Goal: Contribute content

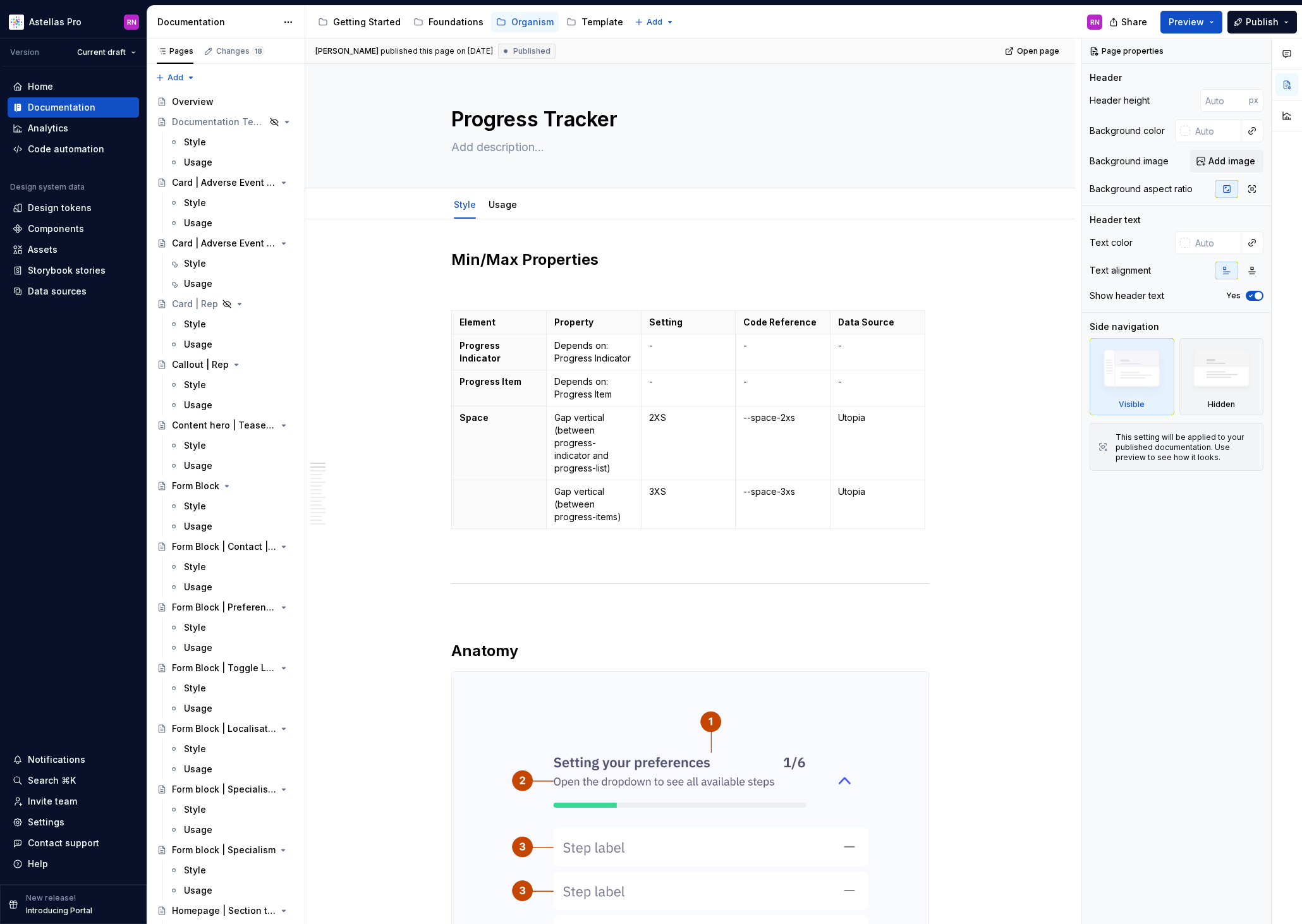
type textarea "*"
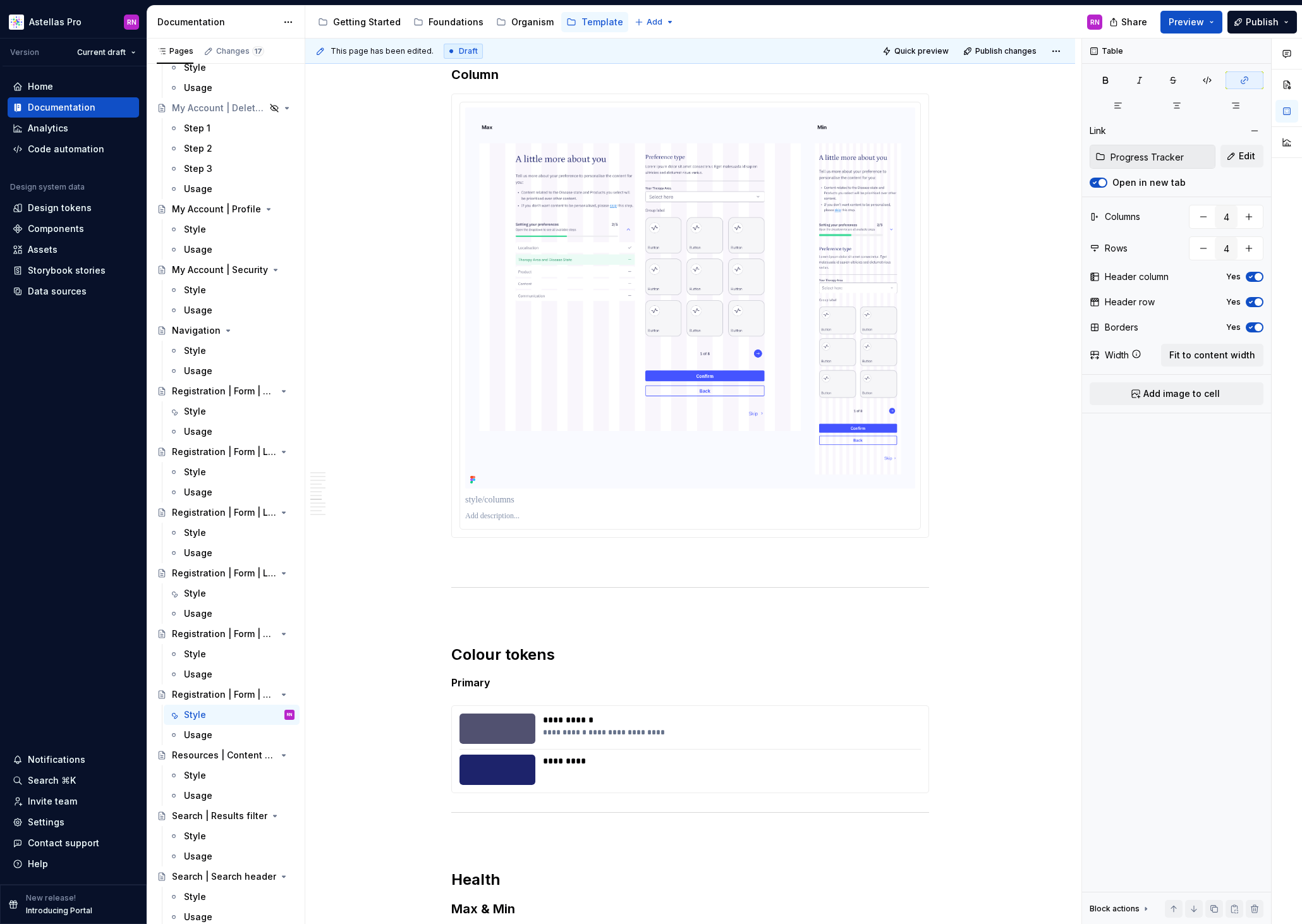
scroll to position [8350, 0]
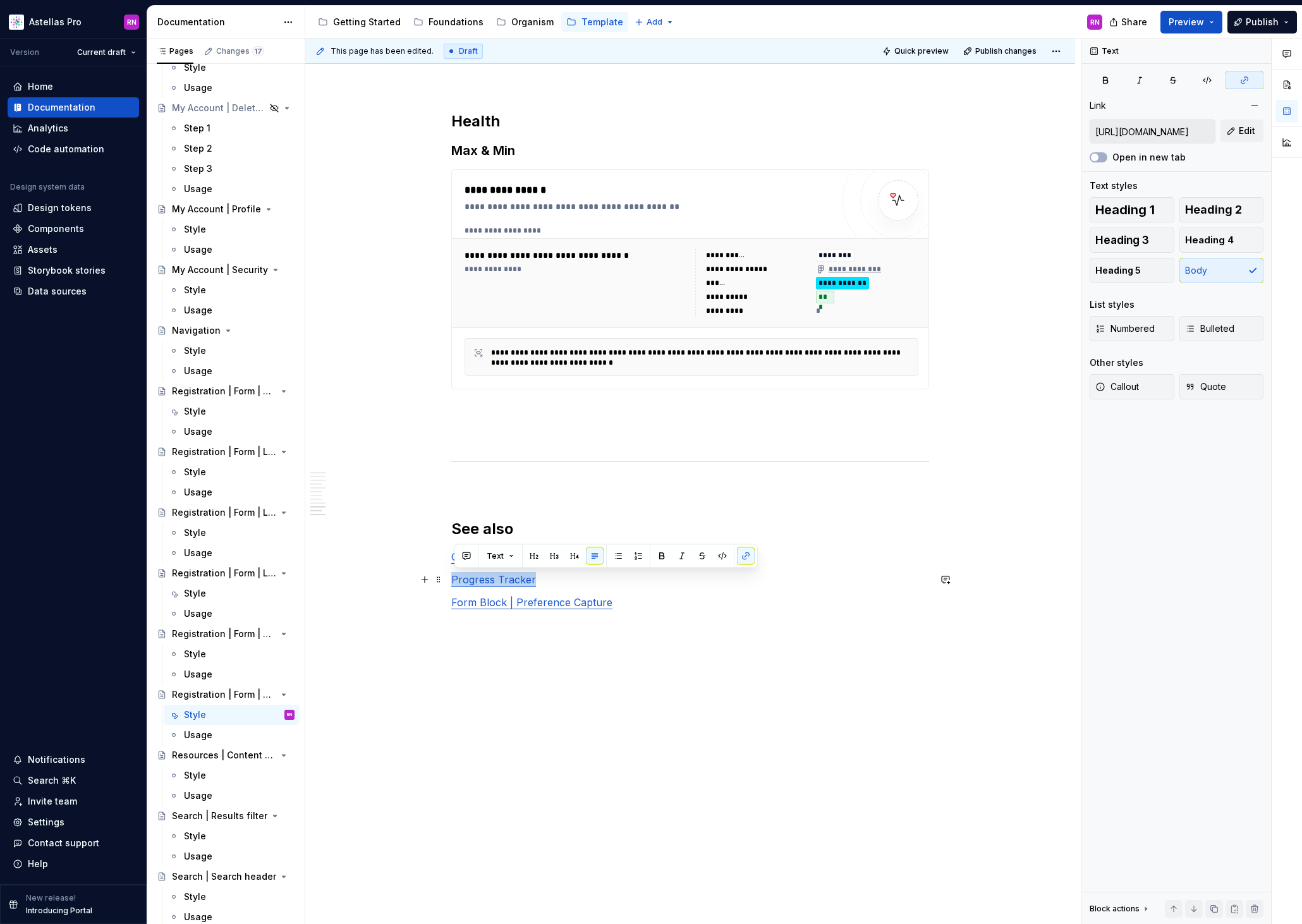
drag, startPoint x: 538, startPoint y: 580, endPoint x: 454, endPoint y: 579, distance: 84.0
click at [454, 579] on p "Progress Tracker" at bounding box center [690, 579] width 478 height 15
click at [1243, 127] on span "Edit" at bounding box center [1247, 130] width 17 height 12
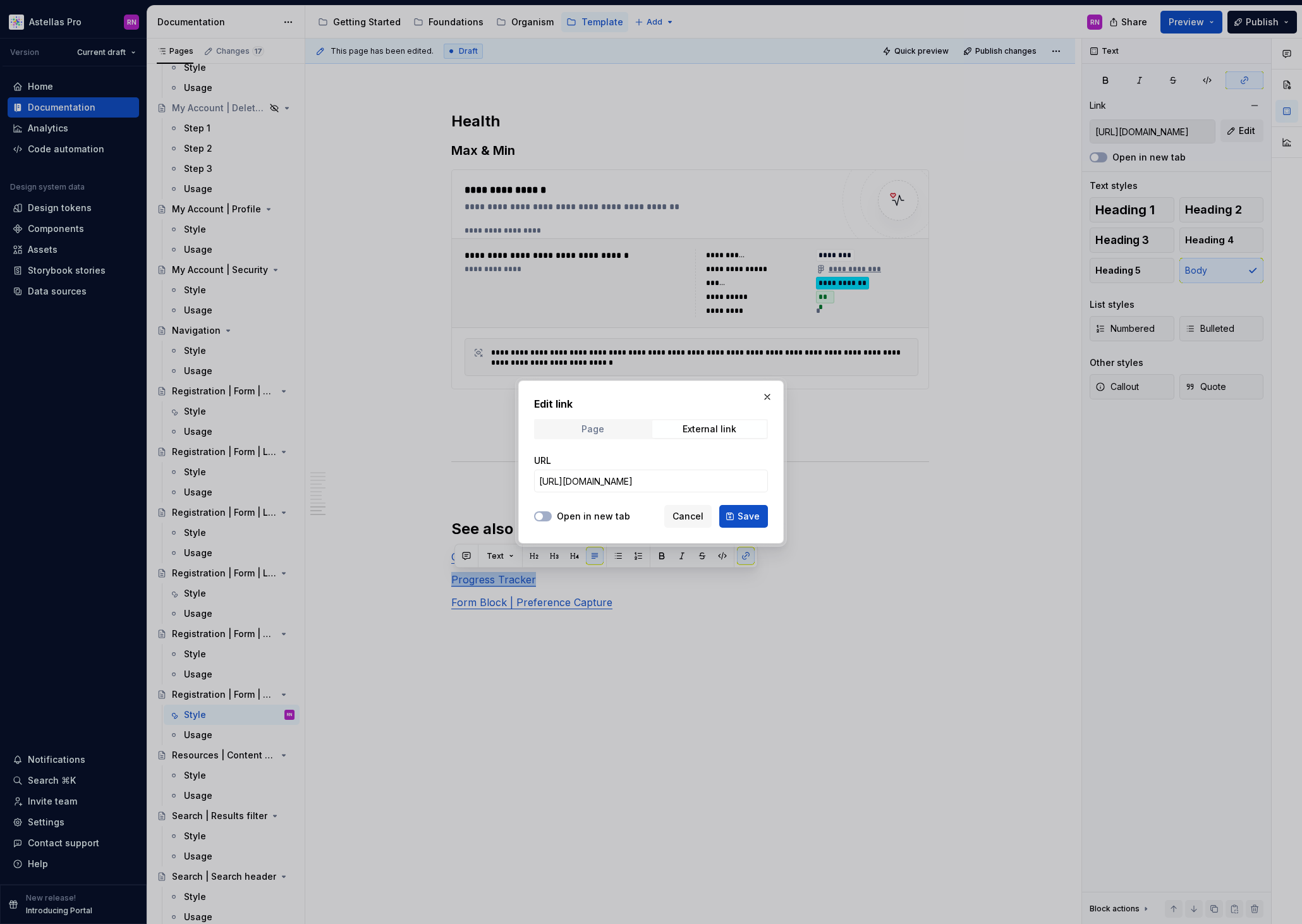
click at [622, 425] on span "Page" at bounding box center [592, 429] width 114 height 17
click at [622, 486] on span "Select page" at bounding box center [643, 481] width 208 height 12
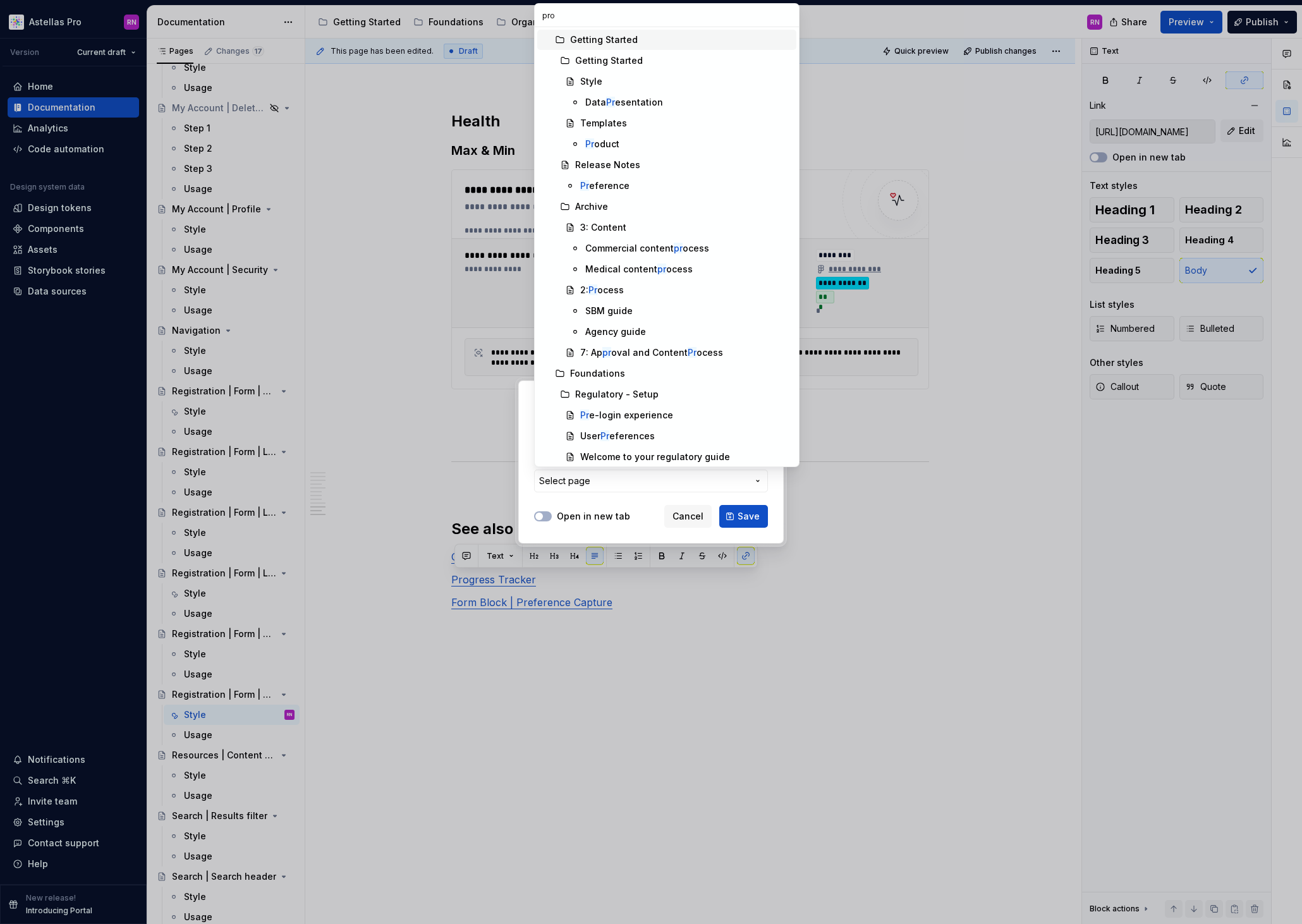
type input "prog"
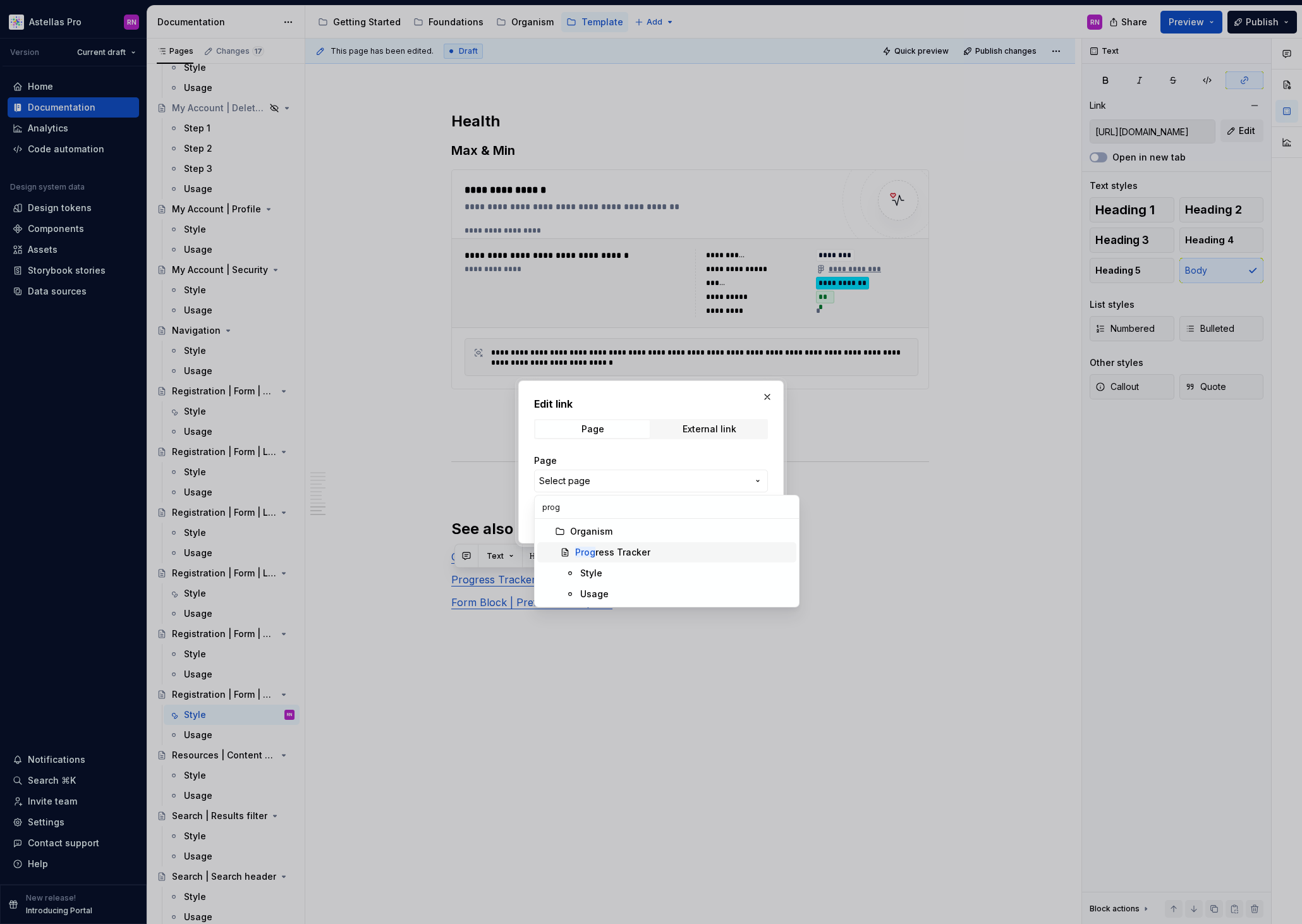
click at [629, 556] on div "Prog ress Tracker" at bounding box center [612, 552] width 75 height 12
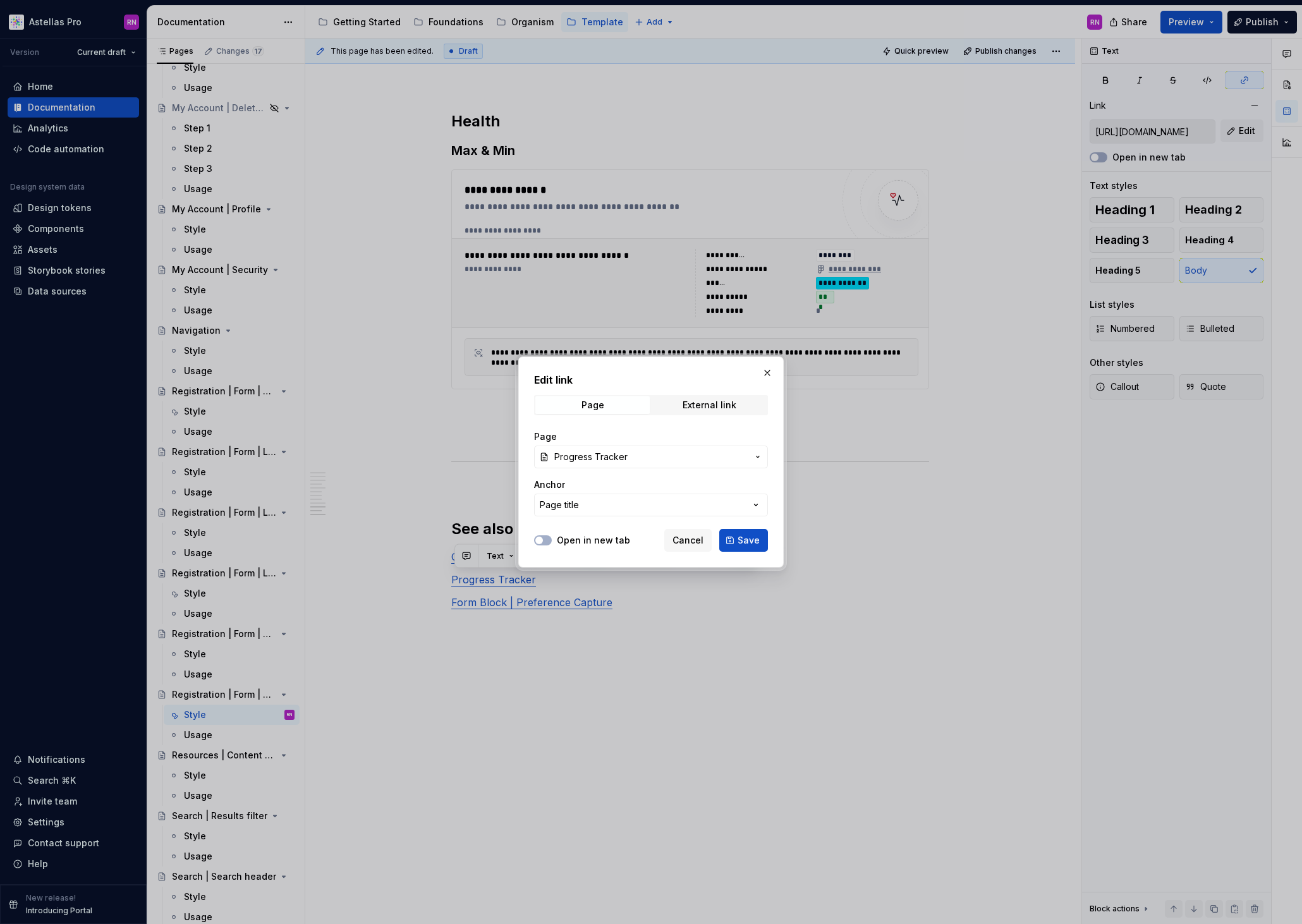
click at [612, 542] on label "Open in new tab" at bounding box center [593, 540] width 74 height 12
click at [552, 542] on button "Open in new tab" at bounding box center [542, 540] width 17 height 10
click at [746, 542] on span "Save" at bounding box center [749, 540] width 22 height 12
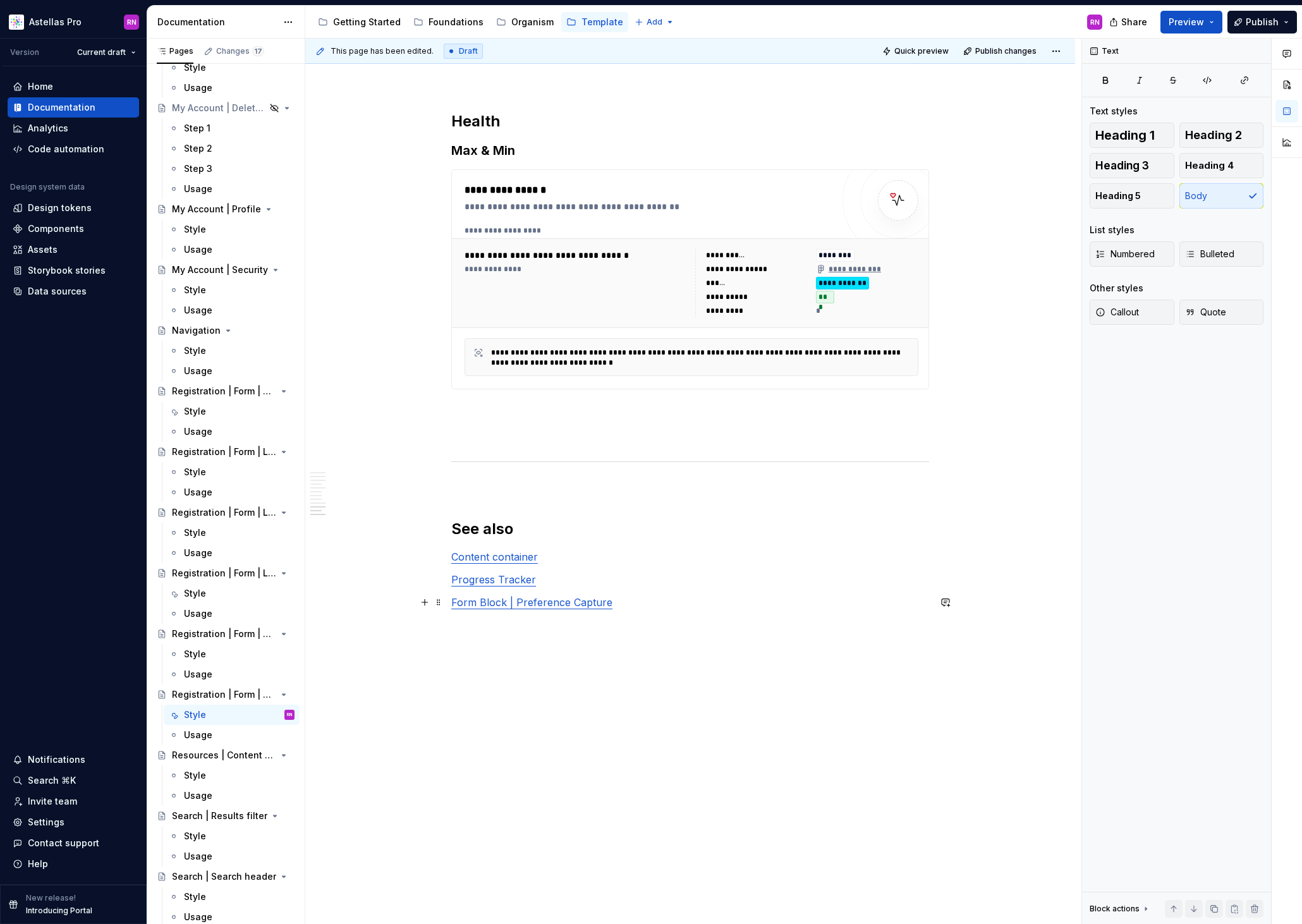
click at [622, 599] on p "Form Block | Preference Capture" at bounding box center [690, 602] width 478 height 15
click at [212, 841] on div "Style" at bounding box center [240, 836] width 111 height 17
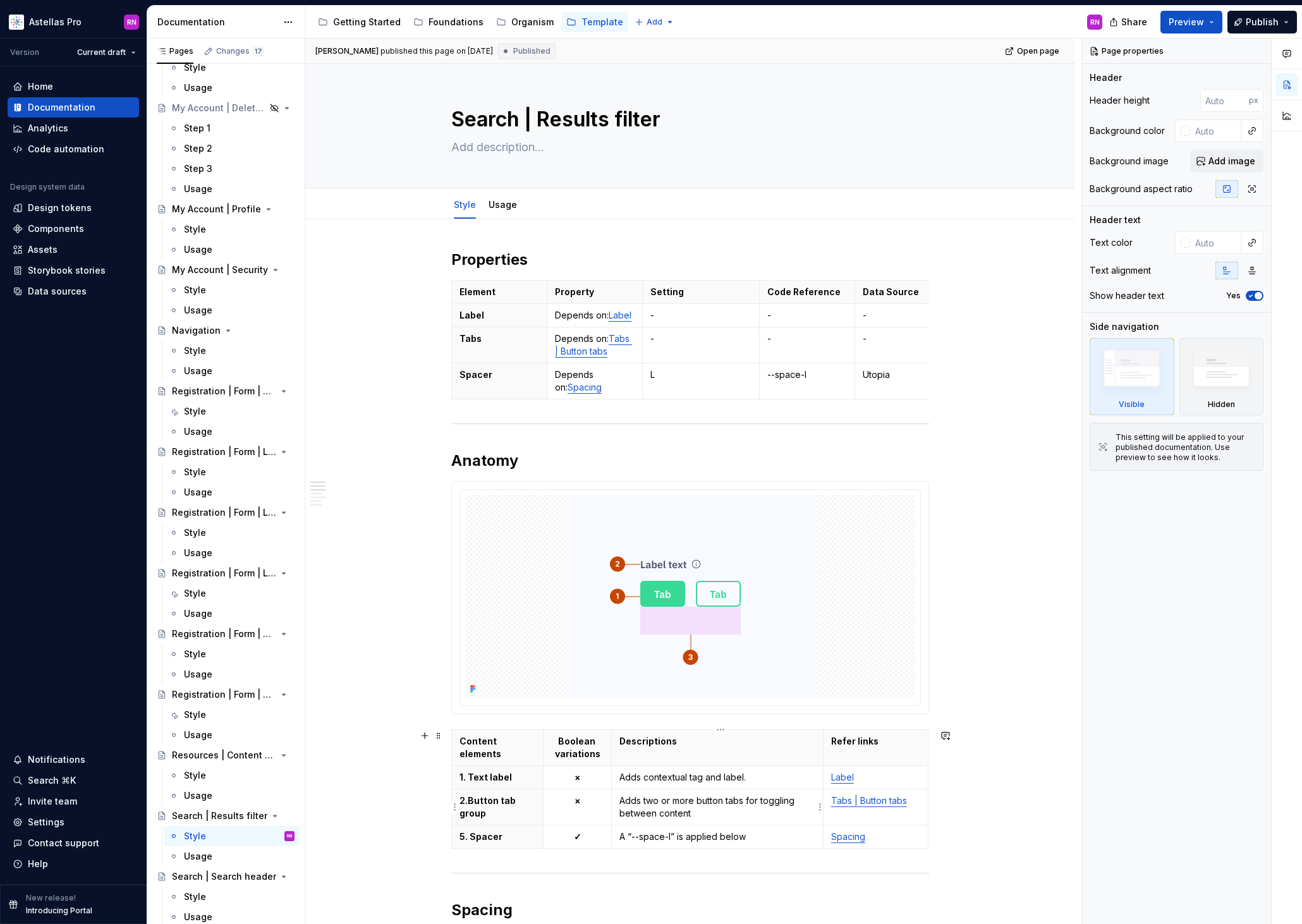
scroll to position [1163, 0]
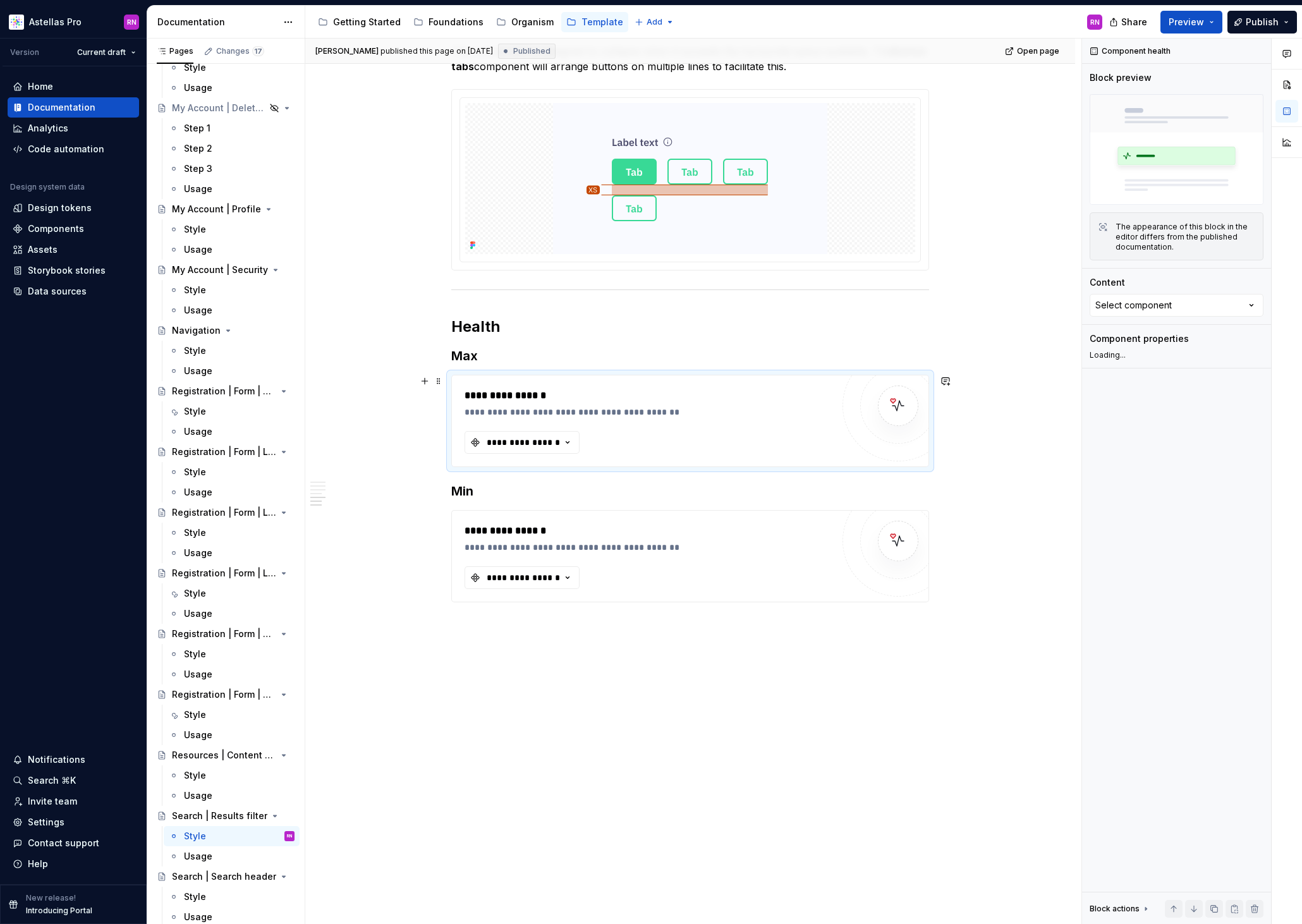
click at [701, 432] on div "**********" at bounding box center [648, 421] width 368 height 66
click at [1097, 391] on div at bounding box center [1096, 393] width 10 height 10
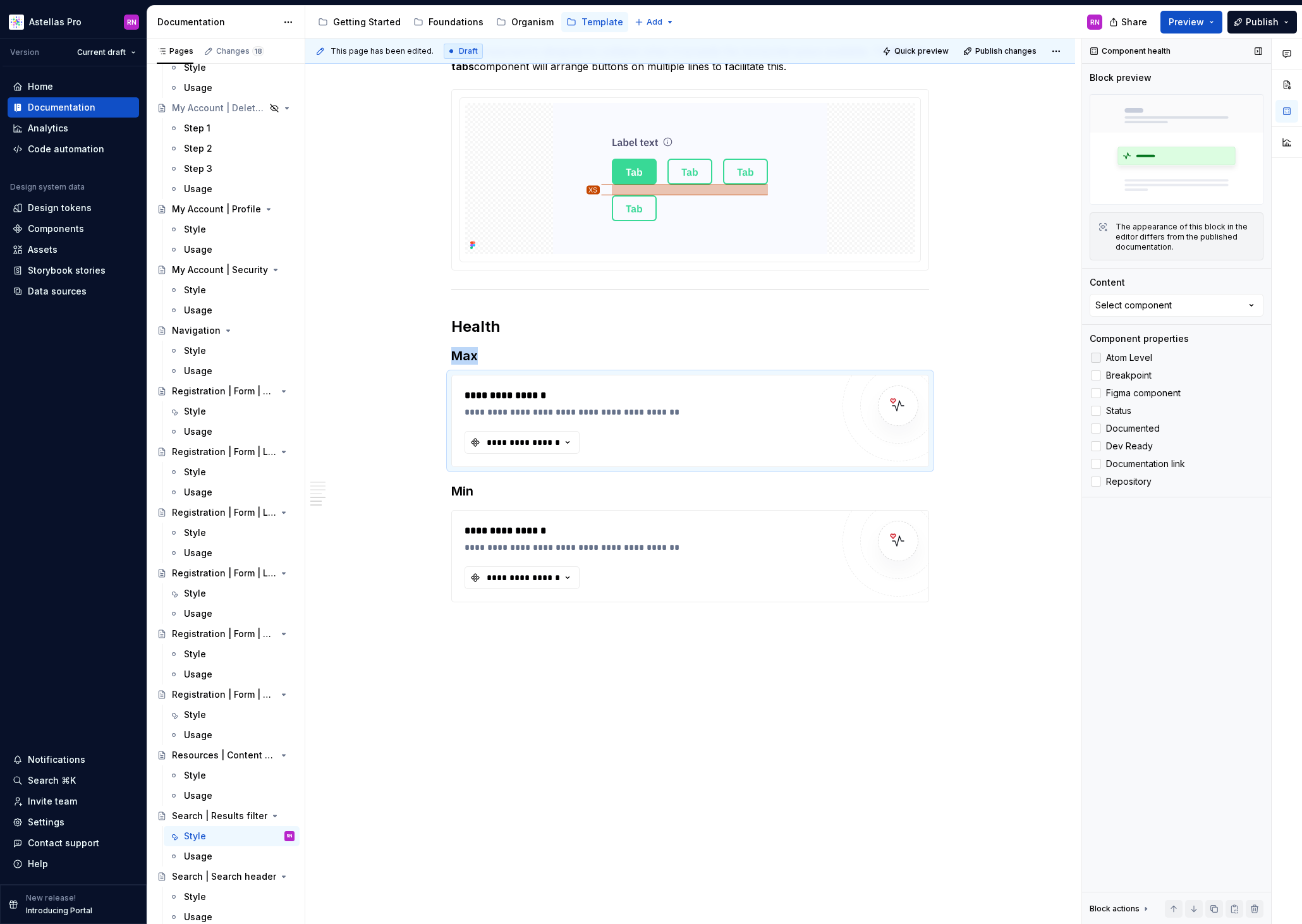
click at [1097, 358] on div at bounding box center [1096, 358] width 10 height 10
click at [1093, 379] on div at bounding box center [1096, 376] width 10 height 10
click at [1097, 428] on div at bounding box center [1096, 429] width 10 height 10
click at [1100, 448] on div at bounding box center [1096, 446] width 10 height 10
click at [738, 577] on div "**********" at bounding box center [648, 556] width 368 height 66
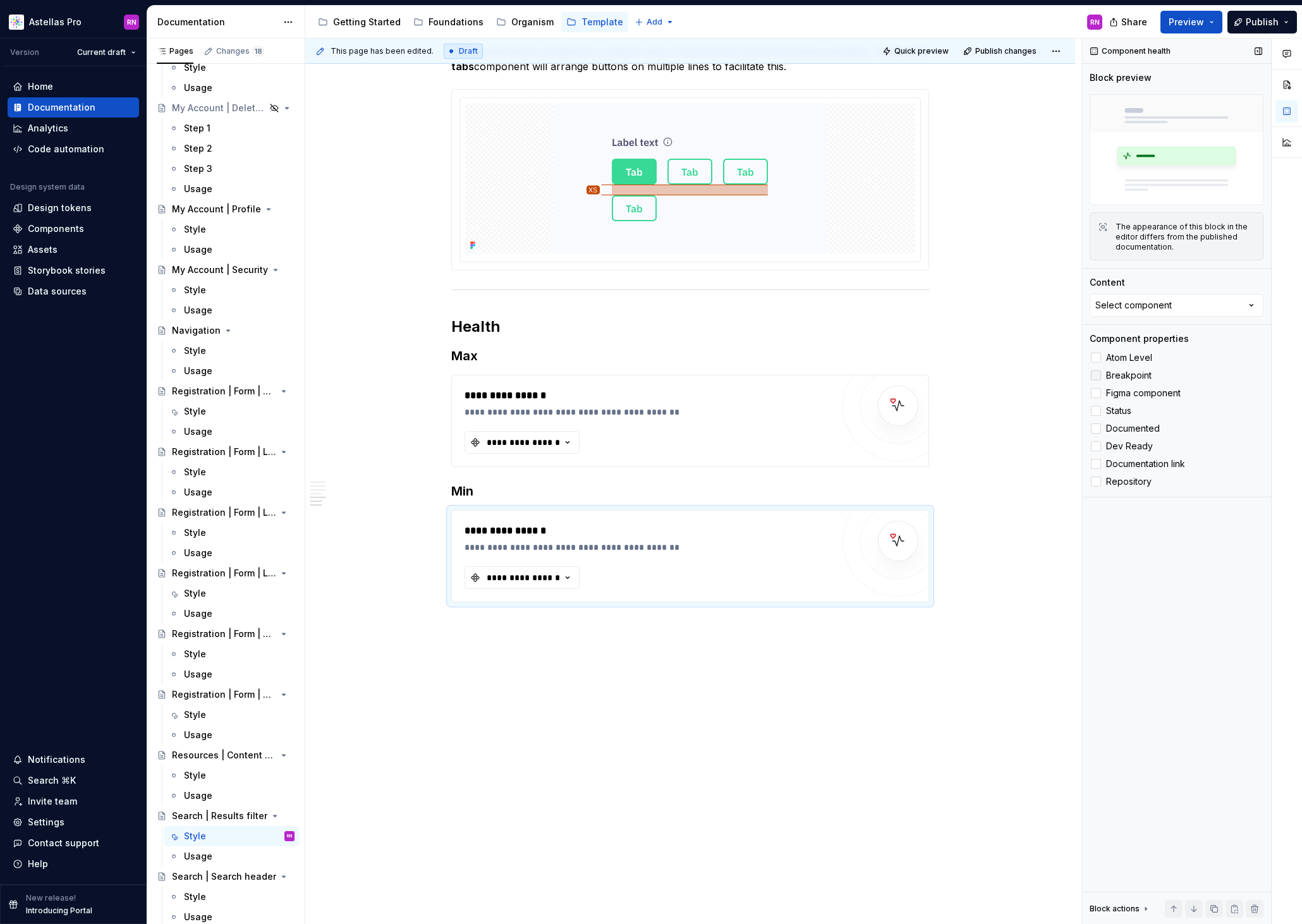
drag, startPoint x: 1096, startPoint y: 359, endPoint x: 1098, endPoint y: 368, distance: 9.2
click at [1096, 359] on div at bounding box center [1096, 358] width 10 height 10
click at [1097, 376] on div at bounding box center [1096, 376] width 10 height 10
click at [1100, 394] on div at bounding box center [1096, 393] width 10 height 10
click at [1097, 427] on div at bounding box center [1096, 429] width 10 height 10
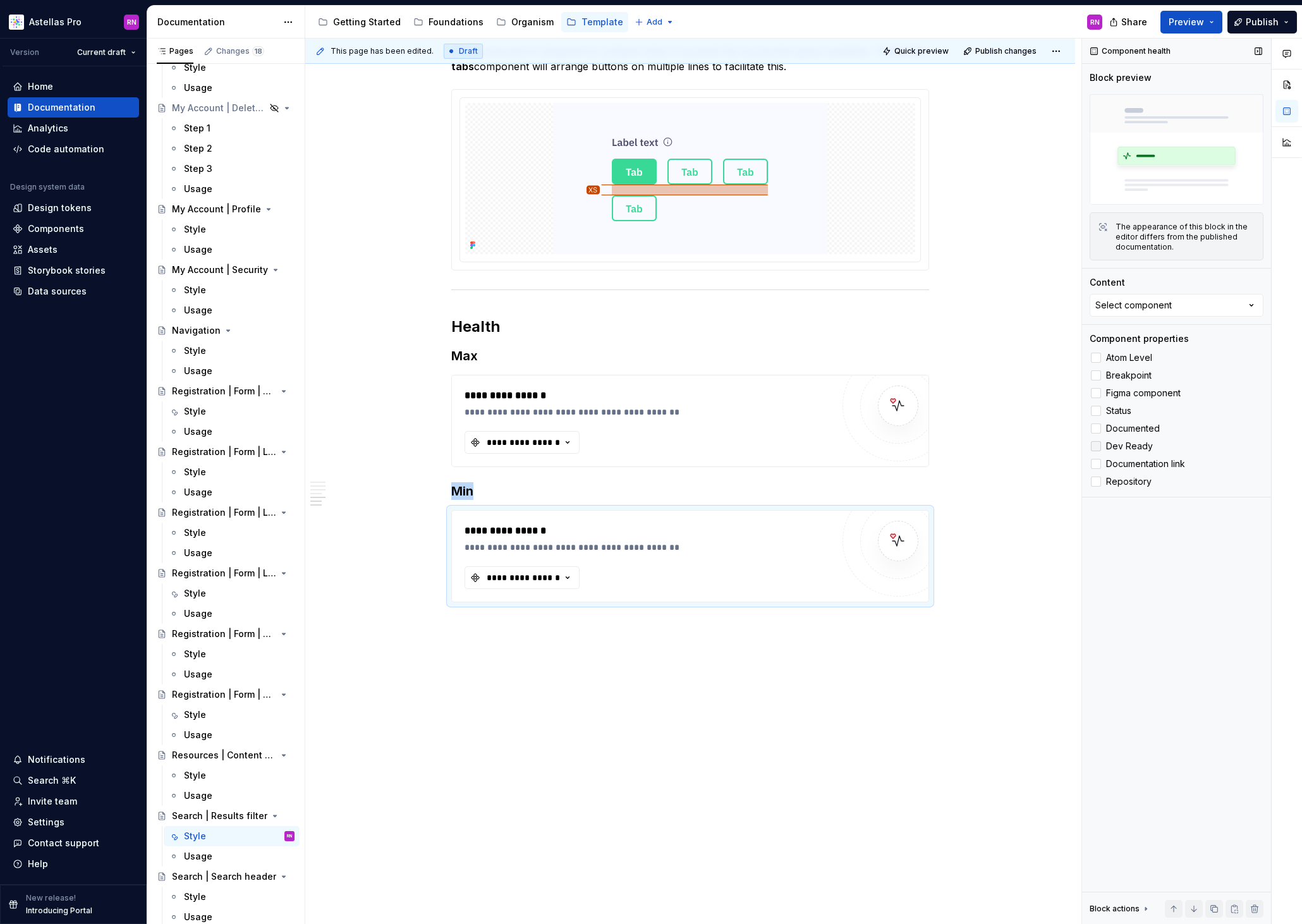
click at [1102, 444] on label "Dev Ready" at bounding box center [1176, 446] width 174 height 15
click at [717, 419] on div "**********" at bounding box center [648, 421] width 368 height 66
click at [761, 568] on div "**********" at bounding box center [648, 556] width 368 height 66
click at [767, 400] on div "**********" at bounding box center [648, 395] width 368 height 15
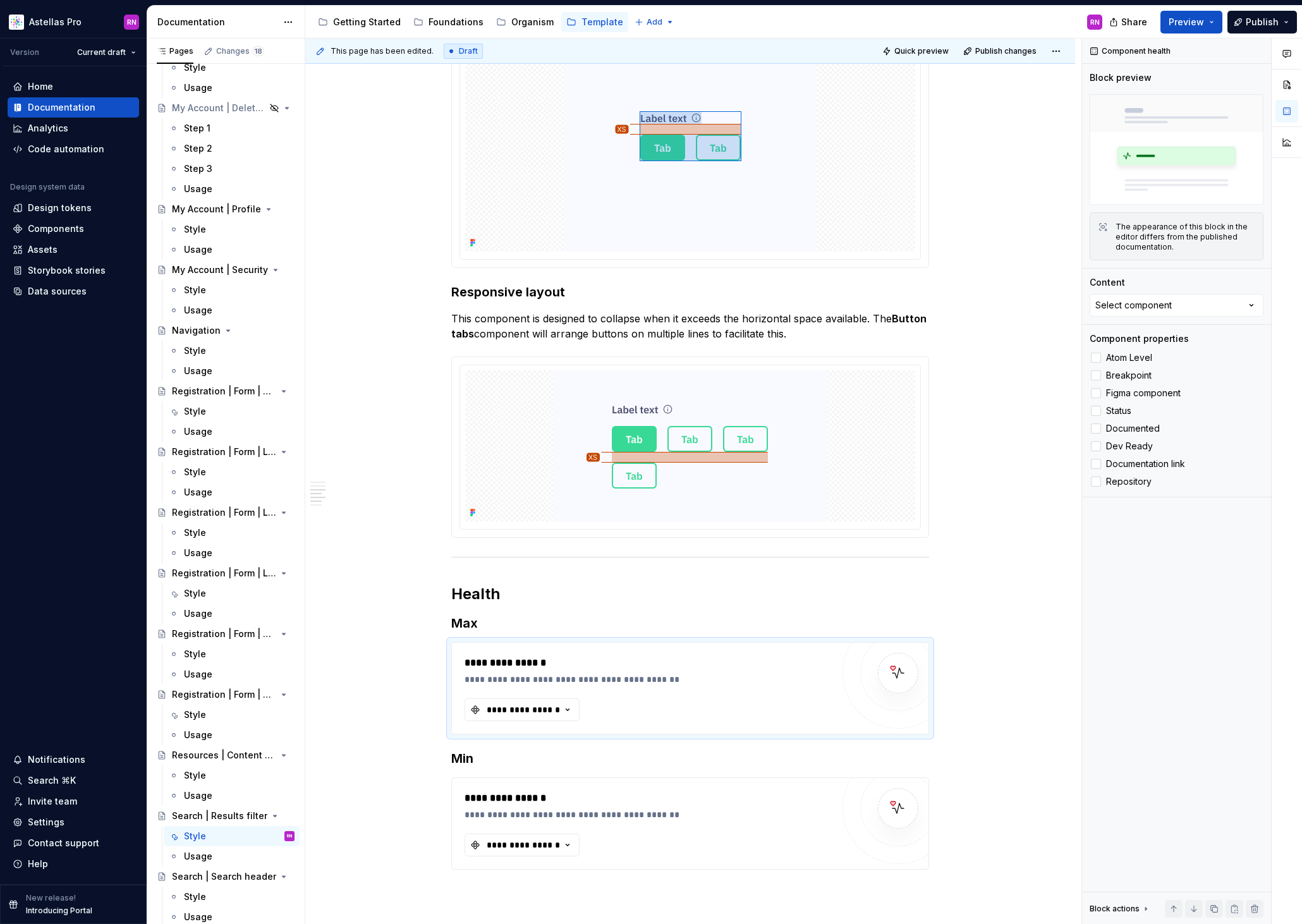
scroll to position [0, 0]
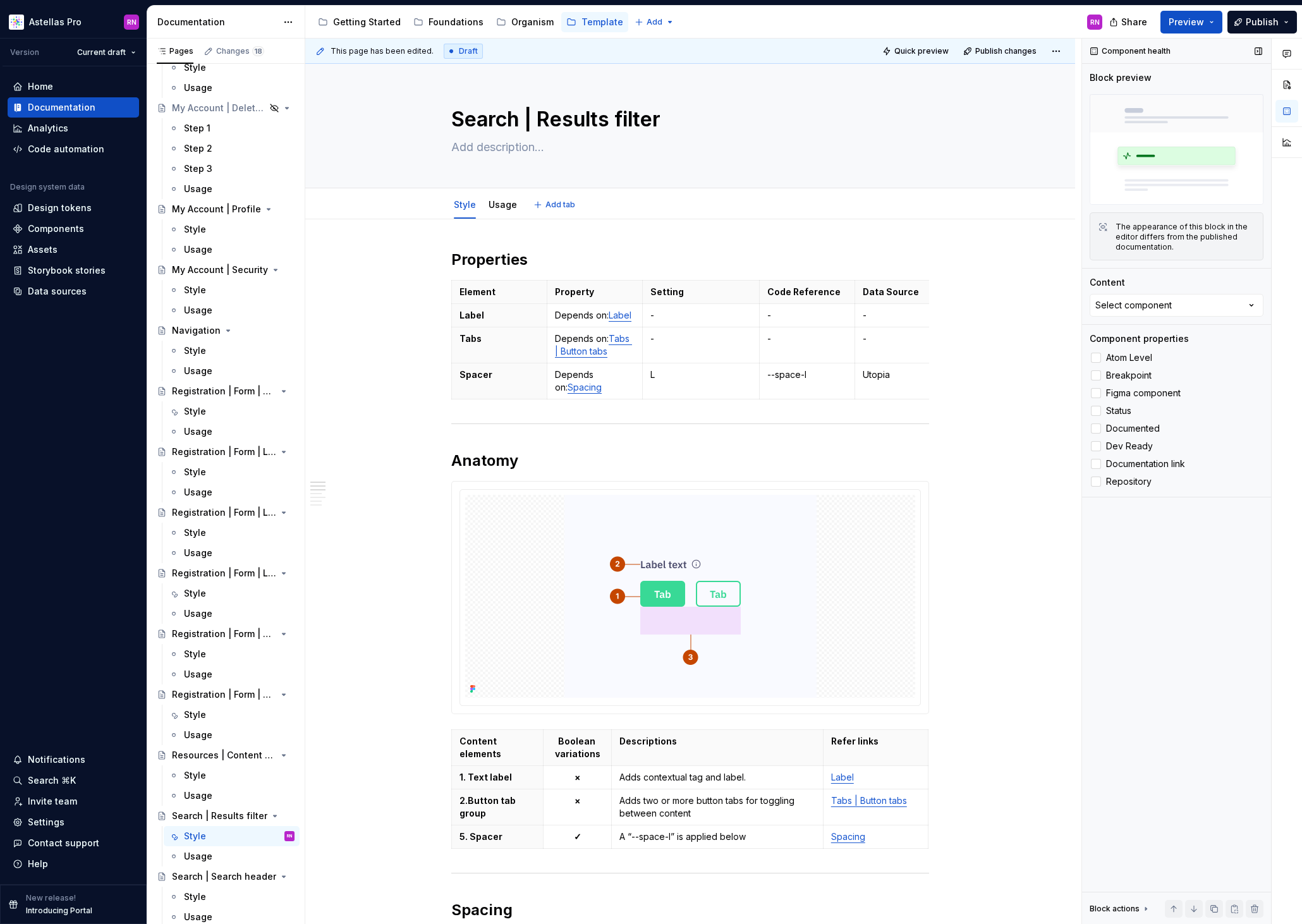
type textarea "*"
click at [1167, 326] on div "Component health Block preview The appearance of this block in the editor diffe…" at bounding box center [1177, 481] width 189 height 886
click at [1161, 304] on div "Select component" at bounding box center [1133, 305] width 76 height 12
type input "search"
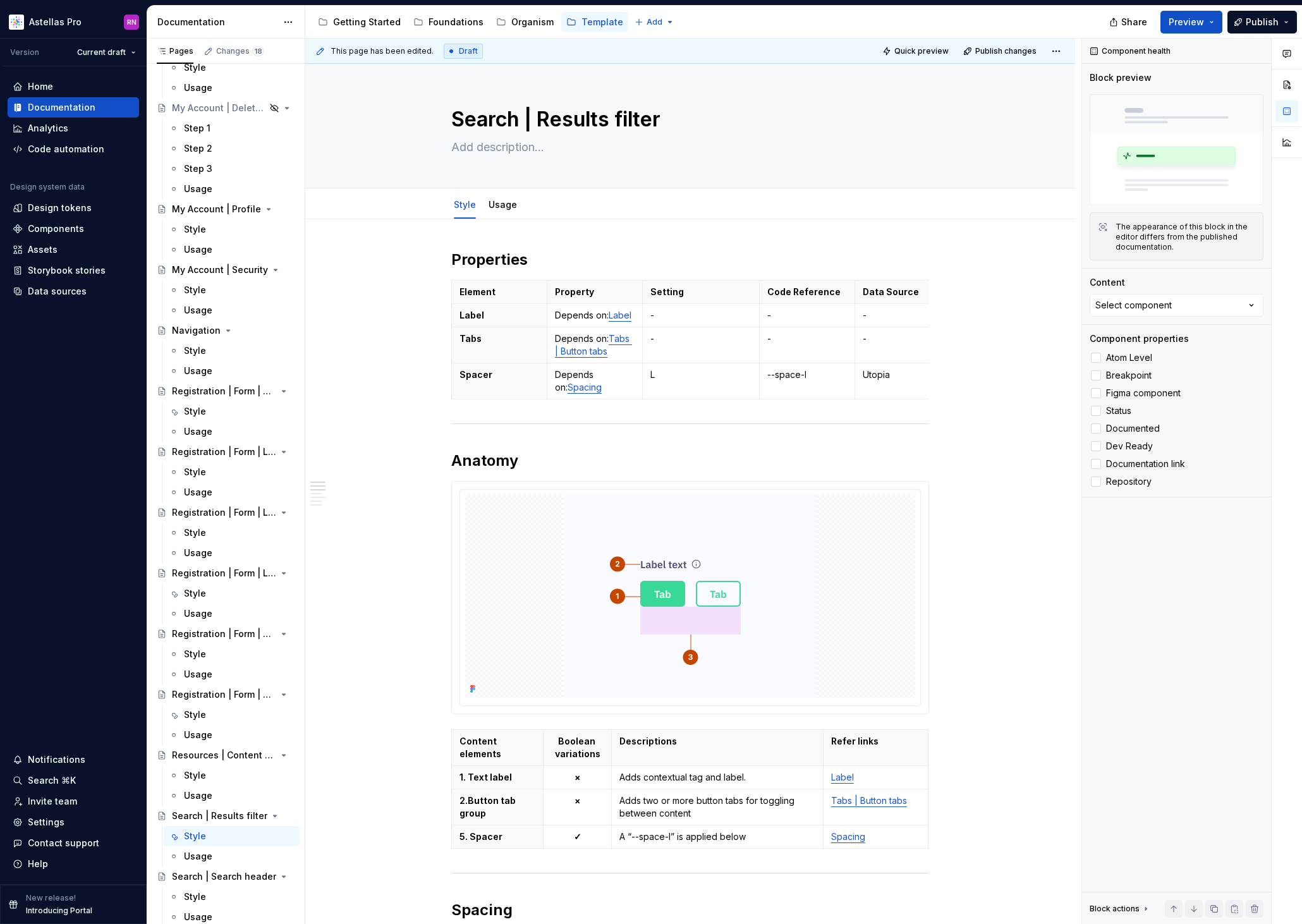
type textarea "*"
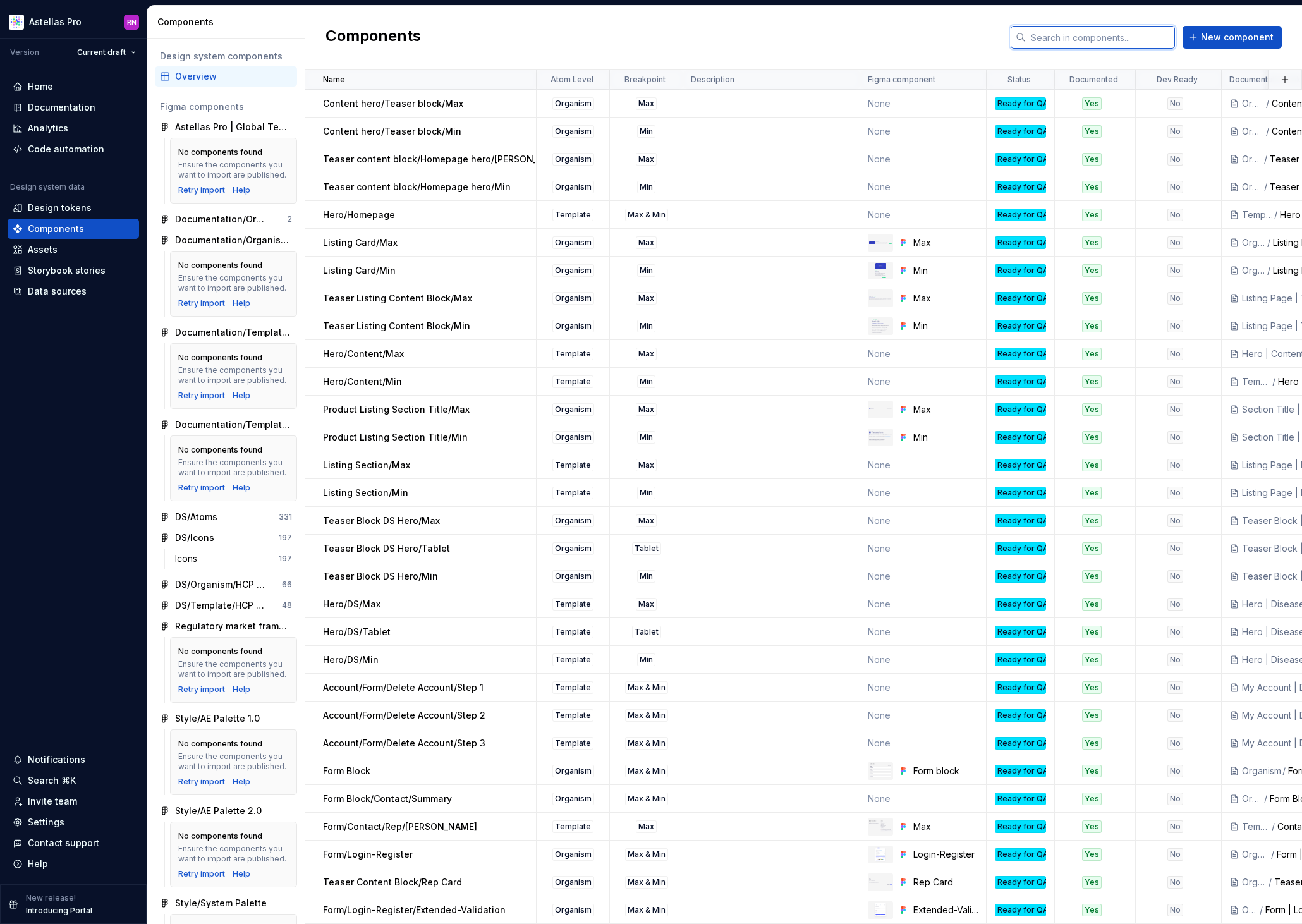
click at [1106, 31] on input "text" at bounding box center [1100, 37] width 149 height 23
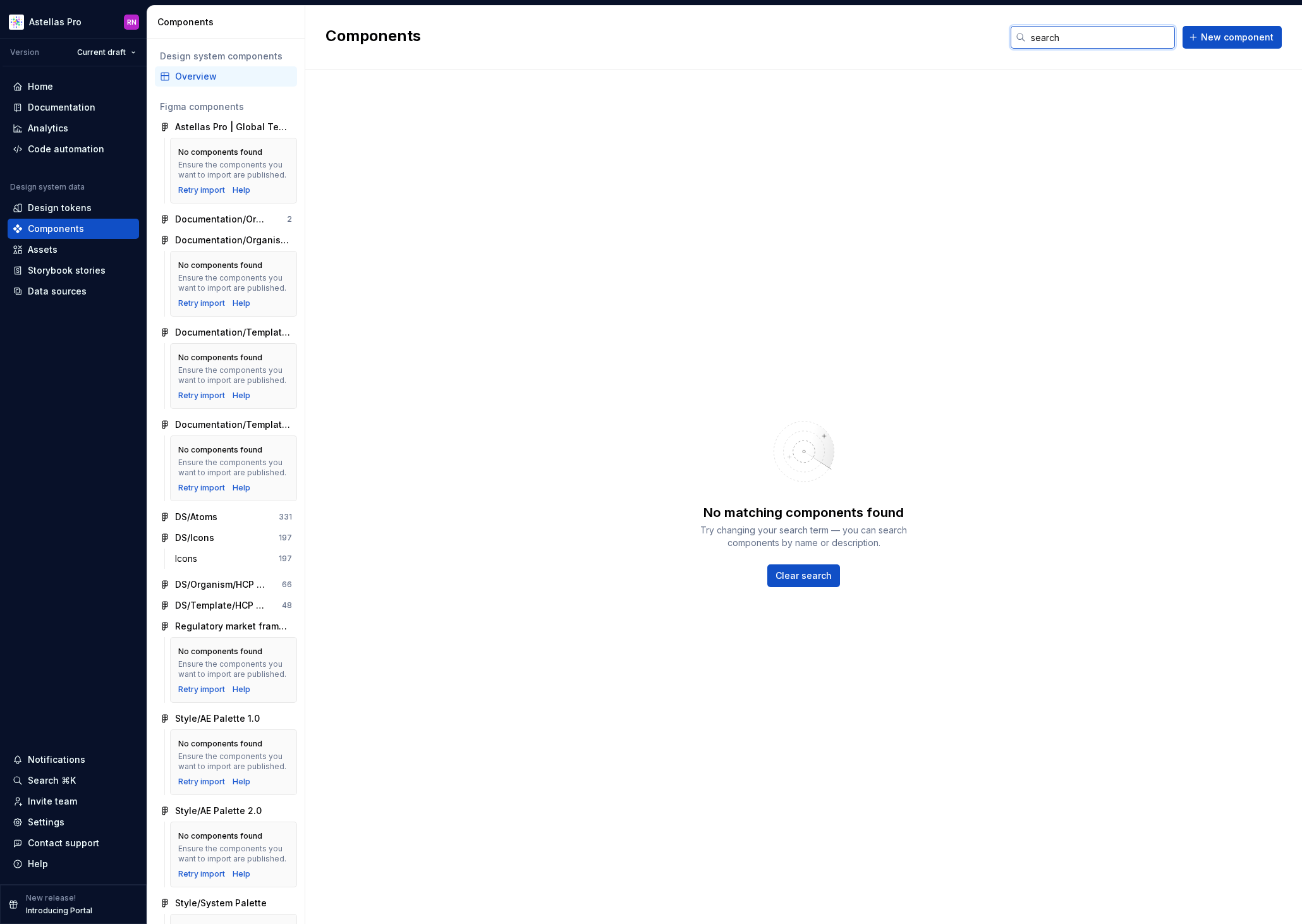
type input "search"
click at [1212, 34] on span "New component" at bounding box center [1237, 37] width 73 height 12
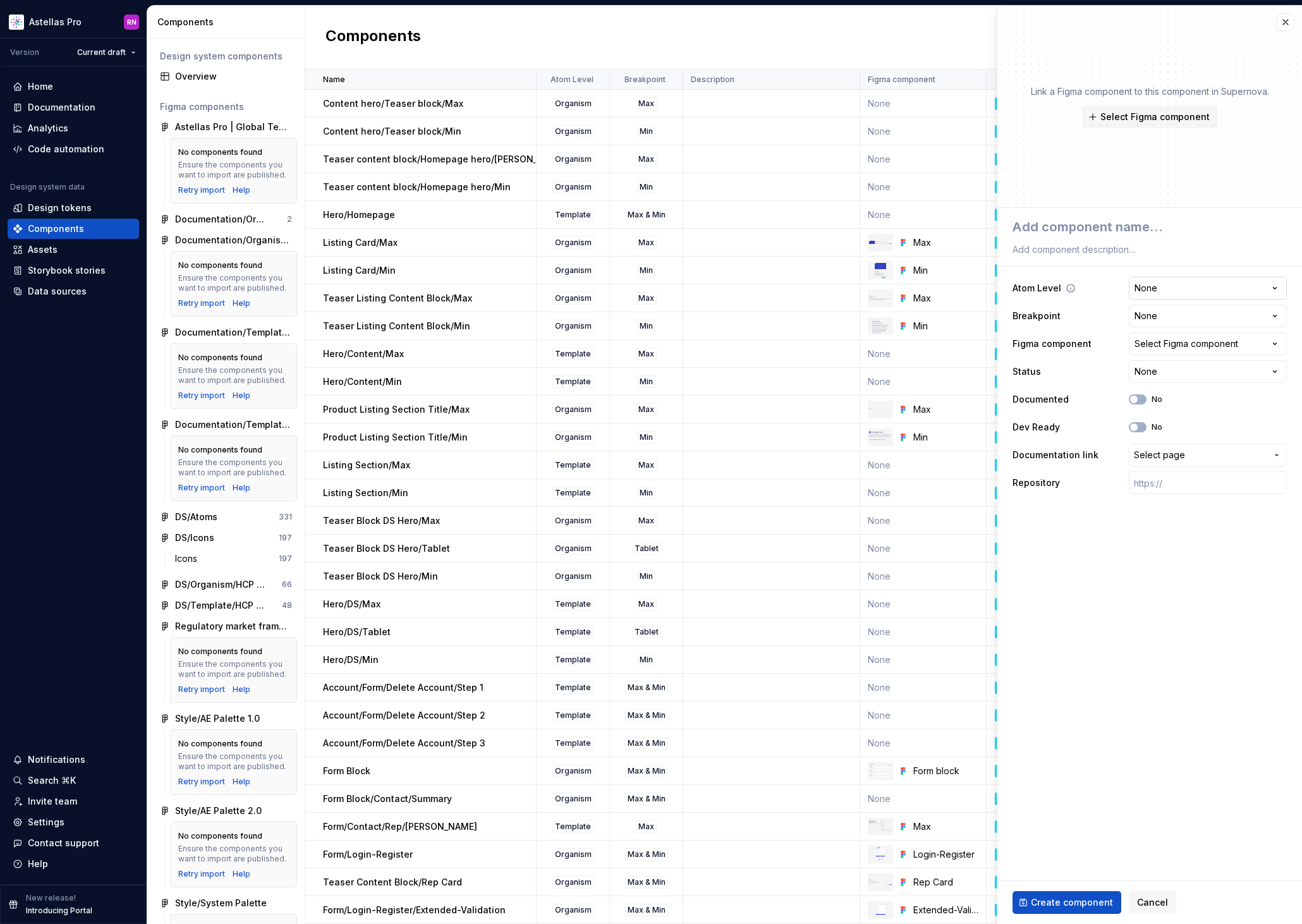
click at [1196, 291] on html "Astellas Pro RN Version Current draft Home Documentation Analytics Code automat…" at bounding box center [651, 462] width 1302 height 924
click at [1143, 548] on html "Astellas Pro RN Version Current draft Home Documentation Analytics Code automat…" at bounding box center [651, 462] width 1302 height 924
click at [1175, 285] on html "Astellas Pro RN Version Current draft Home Documentation Analytics Code automat…" at bounding box center [651, 462] width 1302 height 924
click at [1041, 275] on html "Astellas Pro RN Version Current draft Home Documentation Analytics Code automat…" at bounding box center [651, 462] width 1302 height 924
click at [1175, 284] on html "Astellas Pro RN Version Current draft Home Documentation Analytics Code automat…" at bounding box center [651, 462] width 1302 height 924
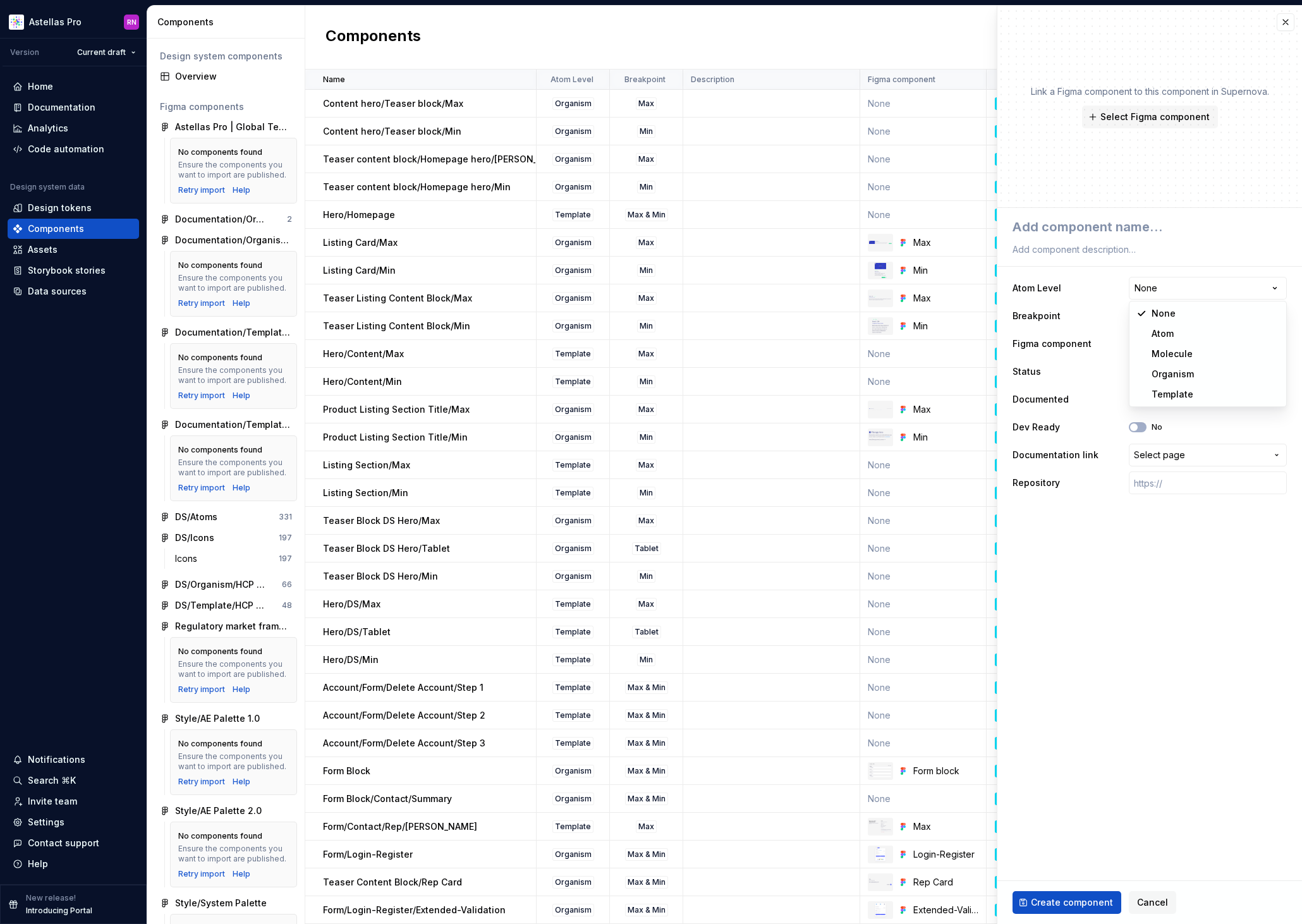
click at [1098, 666] on html "Astellas Pro RN Version Current draft Home Documentation Analytics Code automat…" at bounding box center [651, 462] width 1302 height 924
click at [1161, 283] on html "Astellas Pro RN Version Current draft Home Documentation Analytics Code automat…" at bounding box center [651, 462] width 1302 height 924
click at [1084, 601] on html "Astellas Pro RN Version Current draft Home Documentation Analytics Code automat…" at bounding box center [651, 462] width 1302 height 924
type textarea "*"
